Goal: Information Seeking & Learning: Learn about a topic

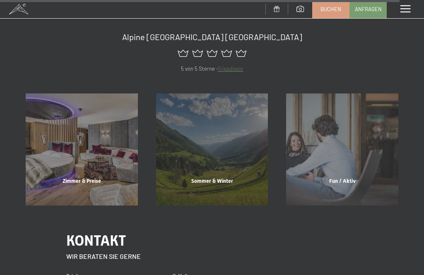
scroll to position [3722, 0]
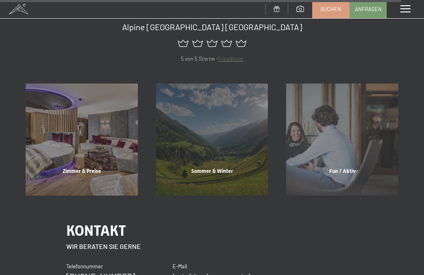
click at [67, 168] on div "Zimmer & Preise" at bounding box center [82, 182] width 130 height 28
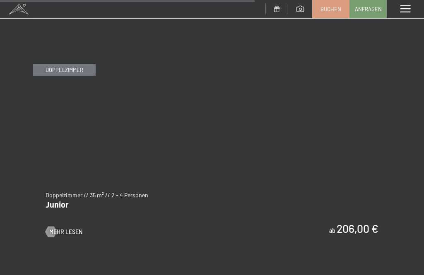
scroll to position [2366, 0]
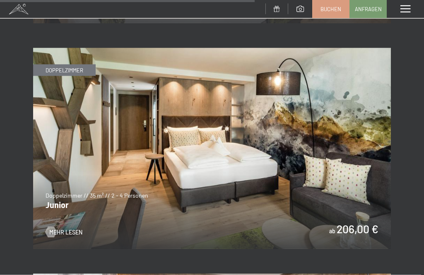
click at [57, 195] on img at bounding box center [212, 148] width 358 height 201
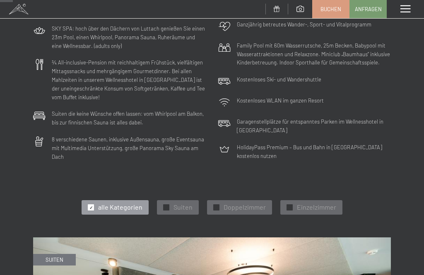
scroll to position [157, 0]
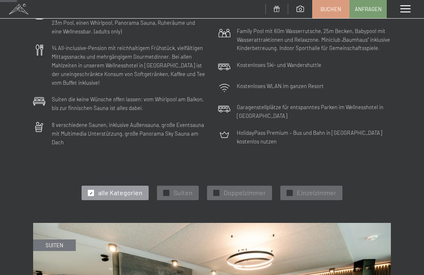
click at [256, 189] on span "Doppelzimmer" at bounding box center [245, 192] width 42 height 9
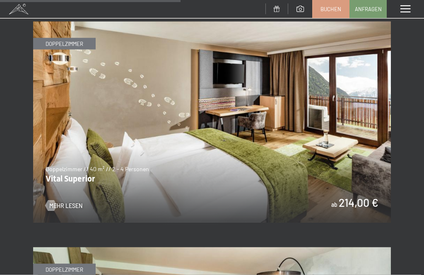
scroll to position [828, 0]
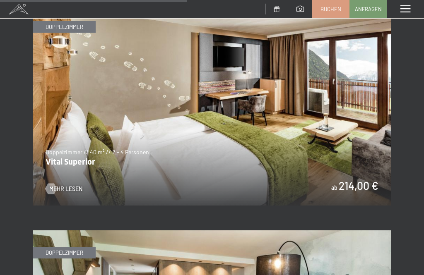
click at [370, 176] on img at bounding box center [212, 105] width 358 height 201
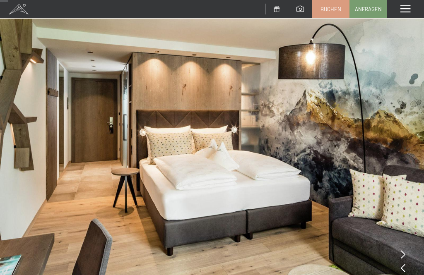
scroll to position [24, 0]
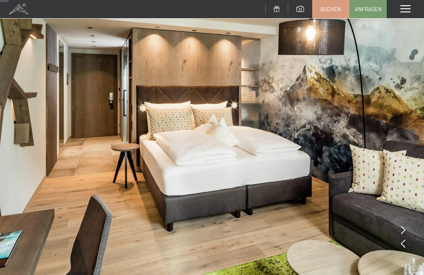
click at [407, 229] on img at bounding box center [212, 135] width 424 height 318
click at [406, 230] on img at bounding box center [212, 135] width 424 height 318
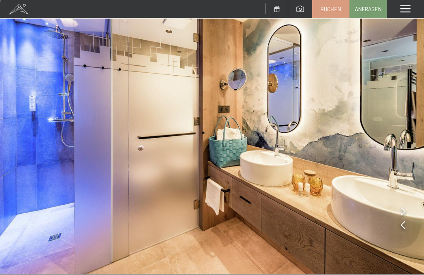
scroll to position [0, 0]
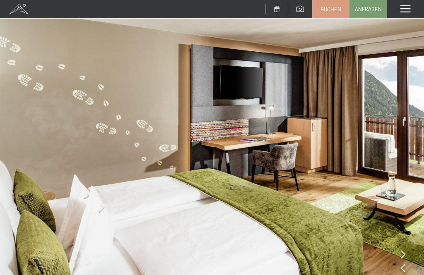
click at [407, 13] on div "Menü" at bounding box center [405, 9] width 37 height 18
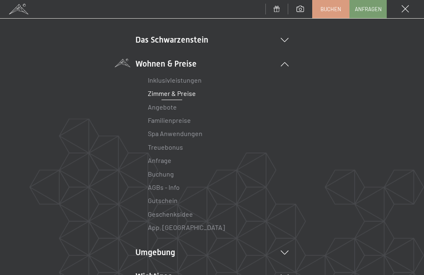
scroll to position [57, 0]
click at [209, 133] on li "Spa Anwendungen" at bounding box center [212, 133] width 128 height 13
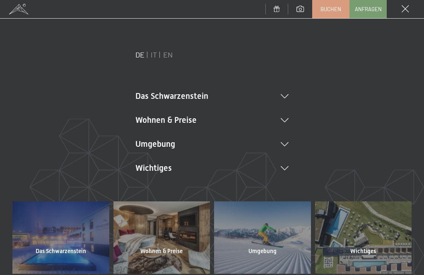
scroll to position [0, 0]
click at [410, 7] on div "Menü" at bounding box center [405, 9] width 37 height 18
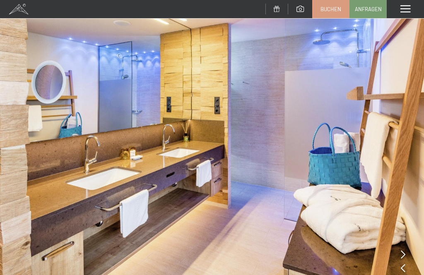
click at [405, 10] on span at bounding box center [405, 8] width 10 height 7
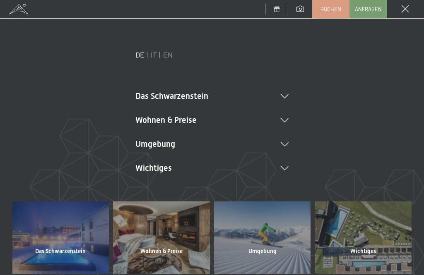
click at [288, 94] on icon at bounding box center [285, 96] width 8 height 4
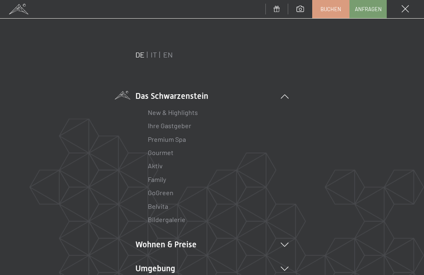
click at [286, 98] on icon at bounding box center [285, 96] width 8 height 4
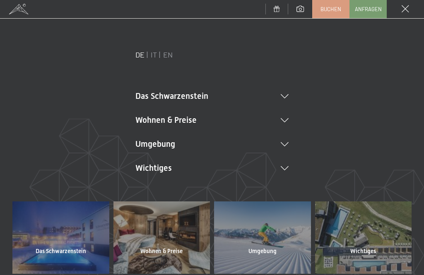
click at [288, 118] on icon at bounding box center [285, 120] width 8 height 4
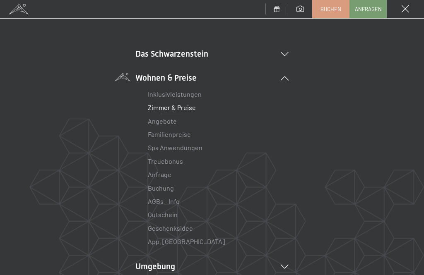
scroll to position [44, 0]
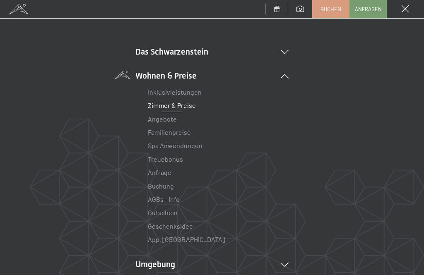
click at [197, 148] on link "Spa Anwendungen" at bounding box center [175, 146] width 55 height 8
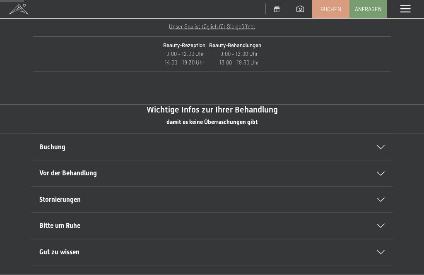
scroll to position [370, 0]
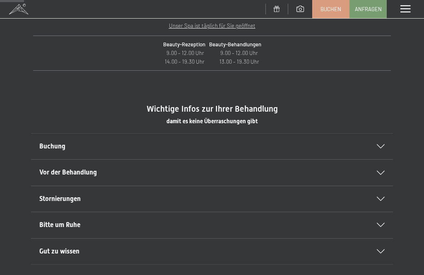
click at [382, 151] on div "Buchung" at bounding box center [211, 147] width 345 height 26
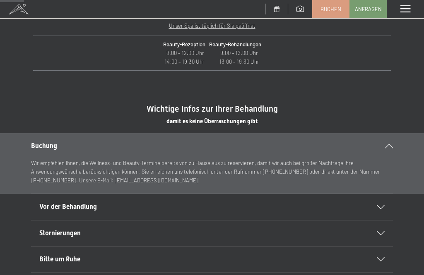
click at [391, 148] on div "Buchung" at bounding box center [212, 146] width 362 height 26
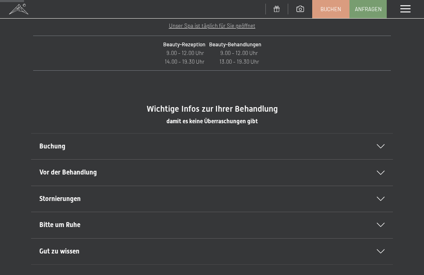
click at [380, 177] on div "Vor der Behandlung" at bounding box center [211, 173] width 345 height 26
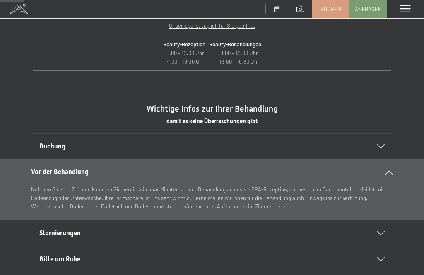
click at [387, 174] on div "Vor der Behandlung" at bounding box center [212, 172] width 362 height 26
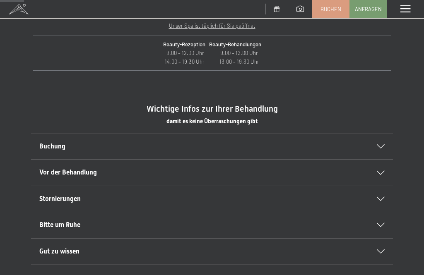
click at [383, 226] on div "Bitte um Ruhe" at bounding box center [211, 225] width 345 height 26
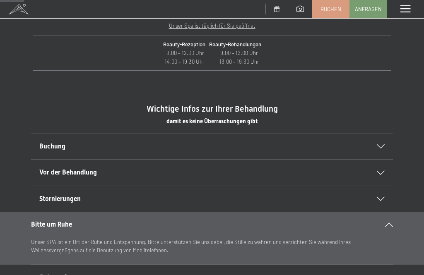
click at [387, 217] on div "Bitte um Ruhe" at bounding box center [212, 225] width 362 height 26
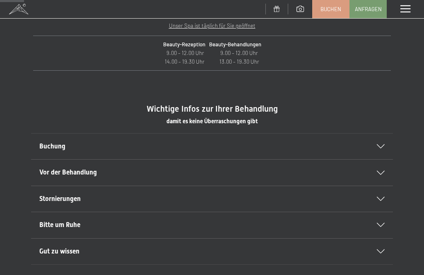
click at [384, 250] on icon at bounding box center [381, 252] width 8 height 4
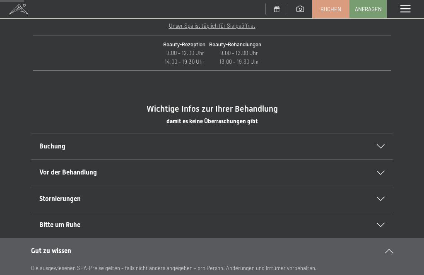
click at [391, 253] on div "Gut zu wissen" at bounding box center [212, 251] width 362 height 26
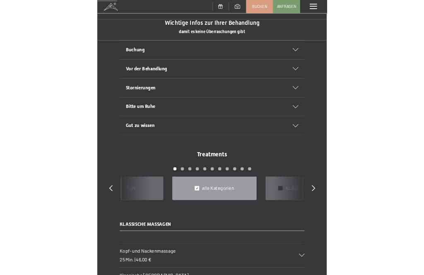
scroll to position [565, 0]
